Goal: Navigation & Orientation: Find specific page/section

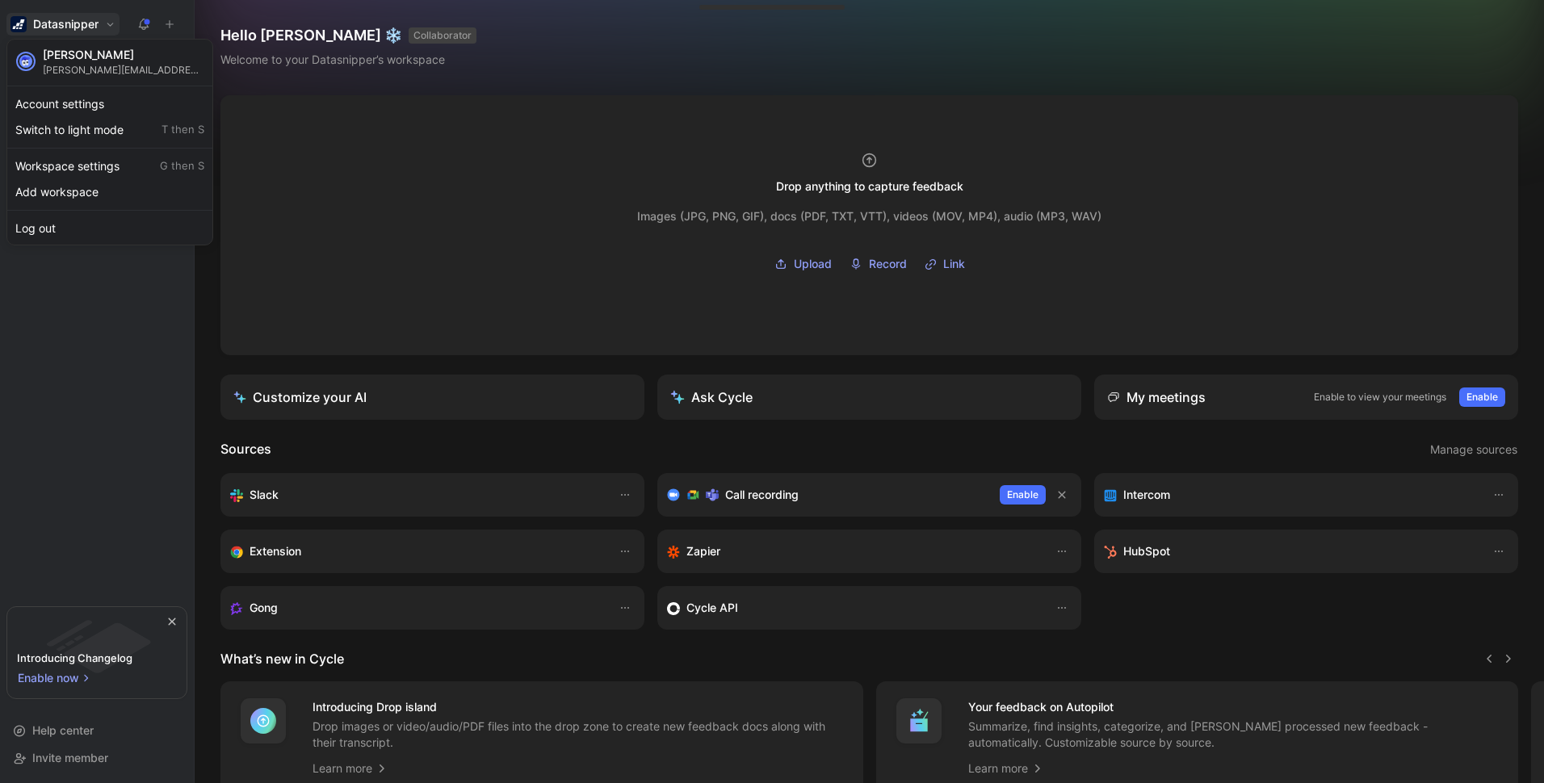
click at [87, 342] on div at bounding box center [772, 391] width 1544 height 783
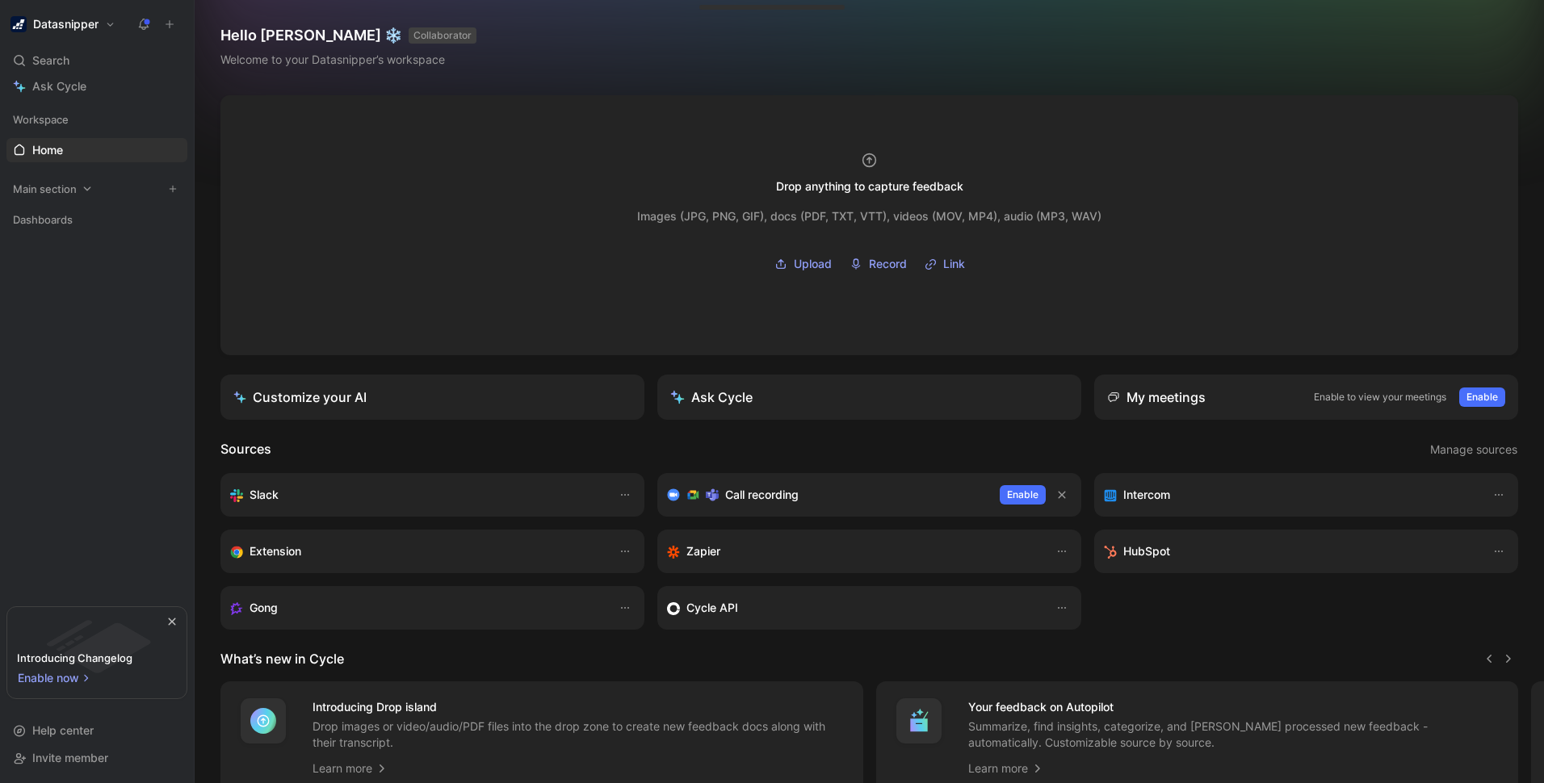
click at [59, 187] on span "Main section" at bounding box center [45, 189] width 64 height 16
click at [73, 246] on link "Inbox" at bounding box center [96, 245] width 181 height 24
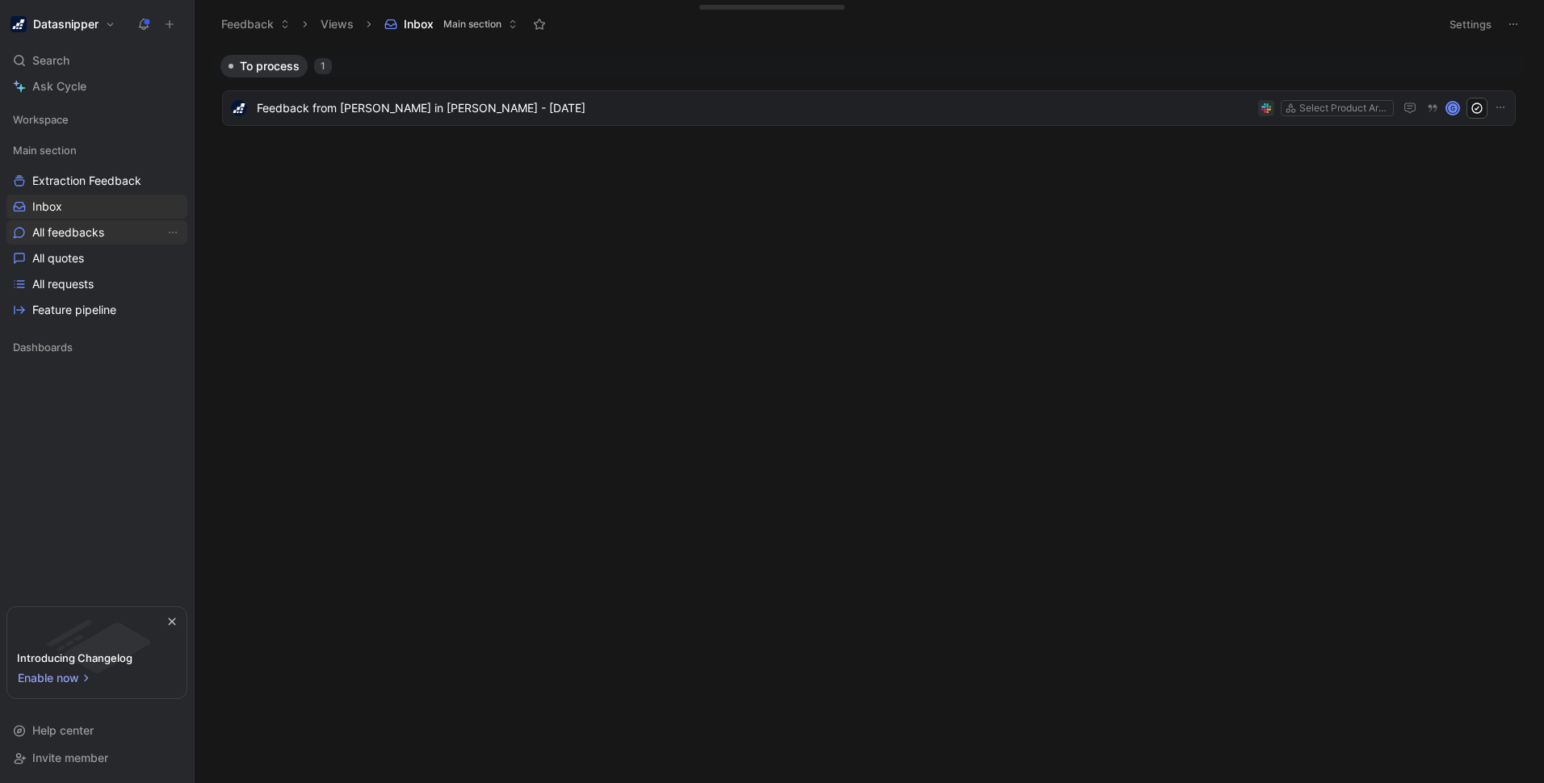
click at [69, 234] on span "All feedbacks" at bounding box center [68, 232] width 72 height 16
